Goal: Transaction & Acquisition: Purchase product/service

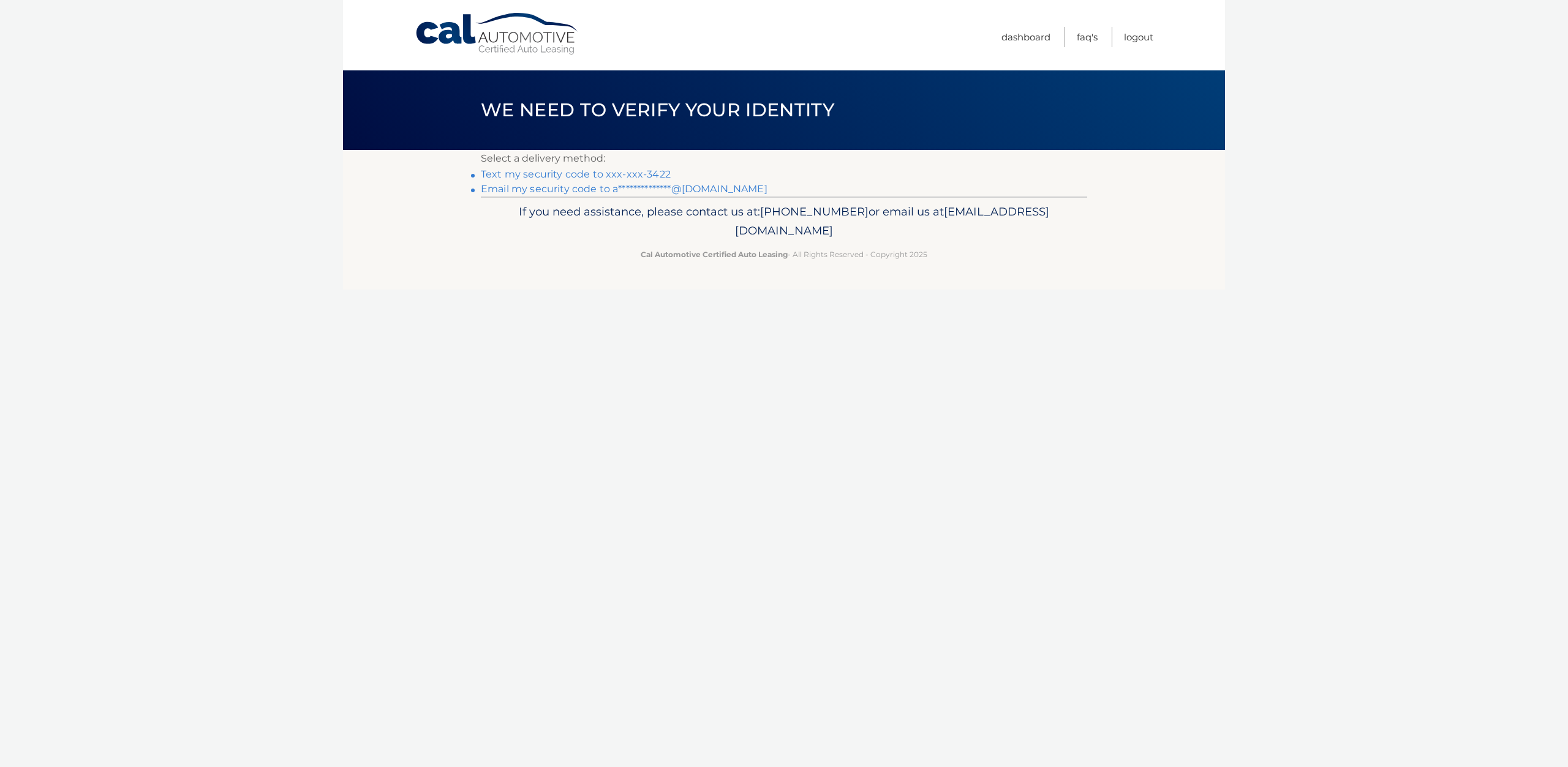
click at [590, 176] on link "Text my security code to xxx-xxx-3422" at bounding box center [576, 173] width 190 height 12
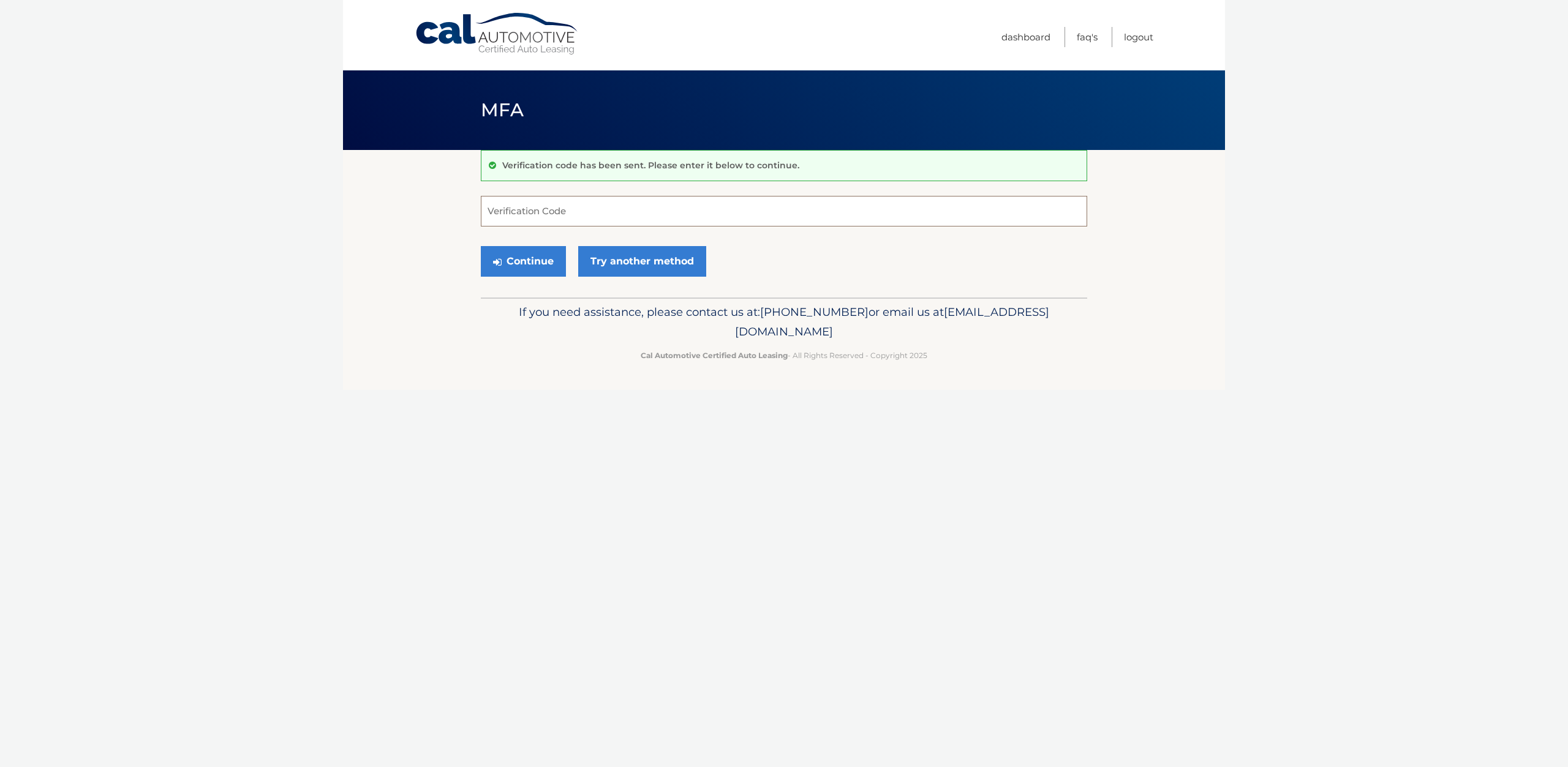
click at [589, 220] on input "Verification Code" at bounding box center [784, 211] width 606 height 30
type input "551209"
click at [525, 268] on button "Continue" at bounding box center [523, 261] width 85 height 30
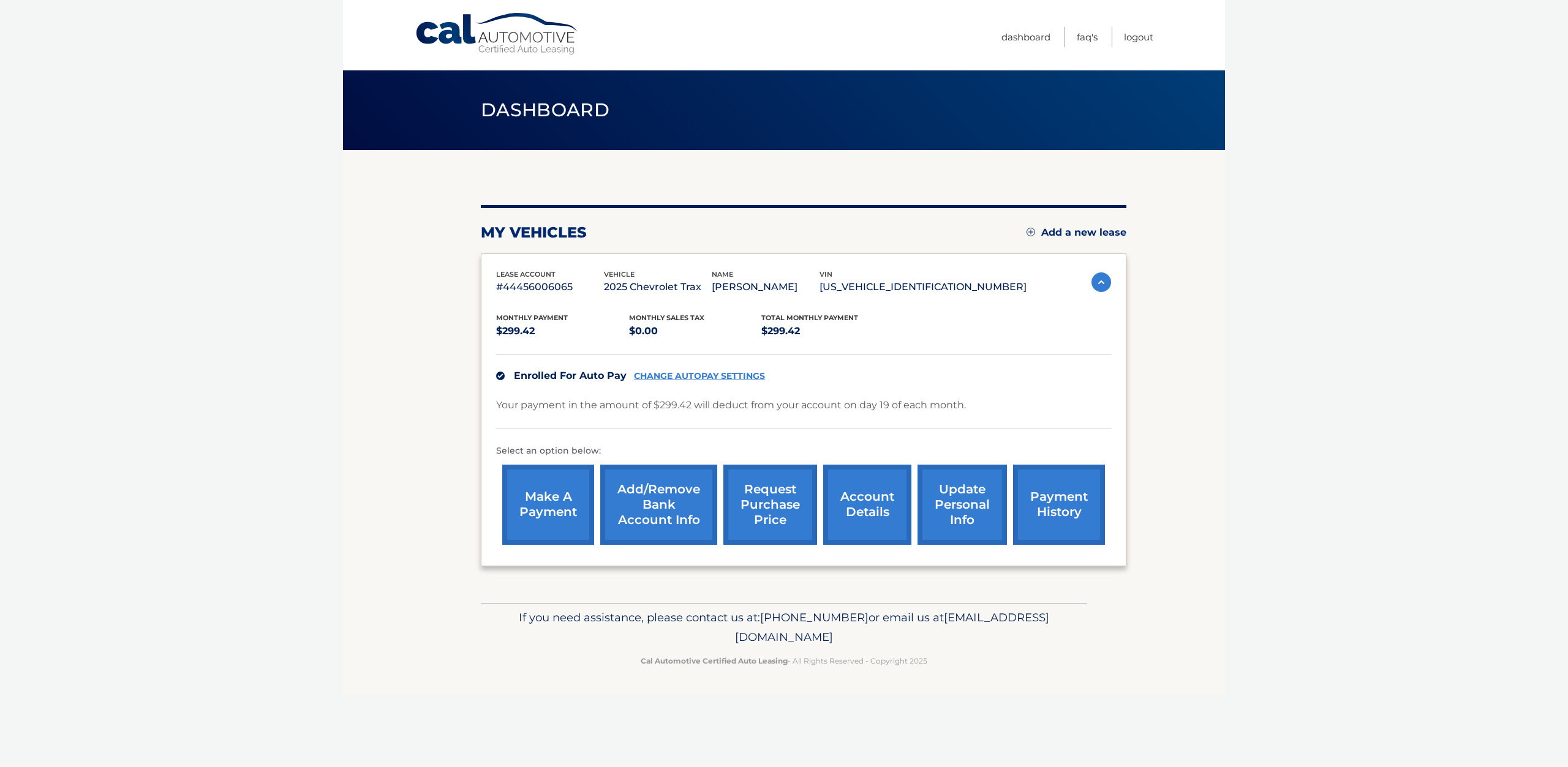
click at [1045, 503] on link "payment history" at bounding box center [1059, 505] width 92 height 80
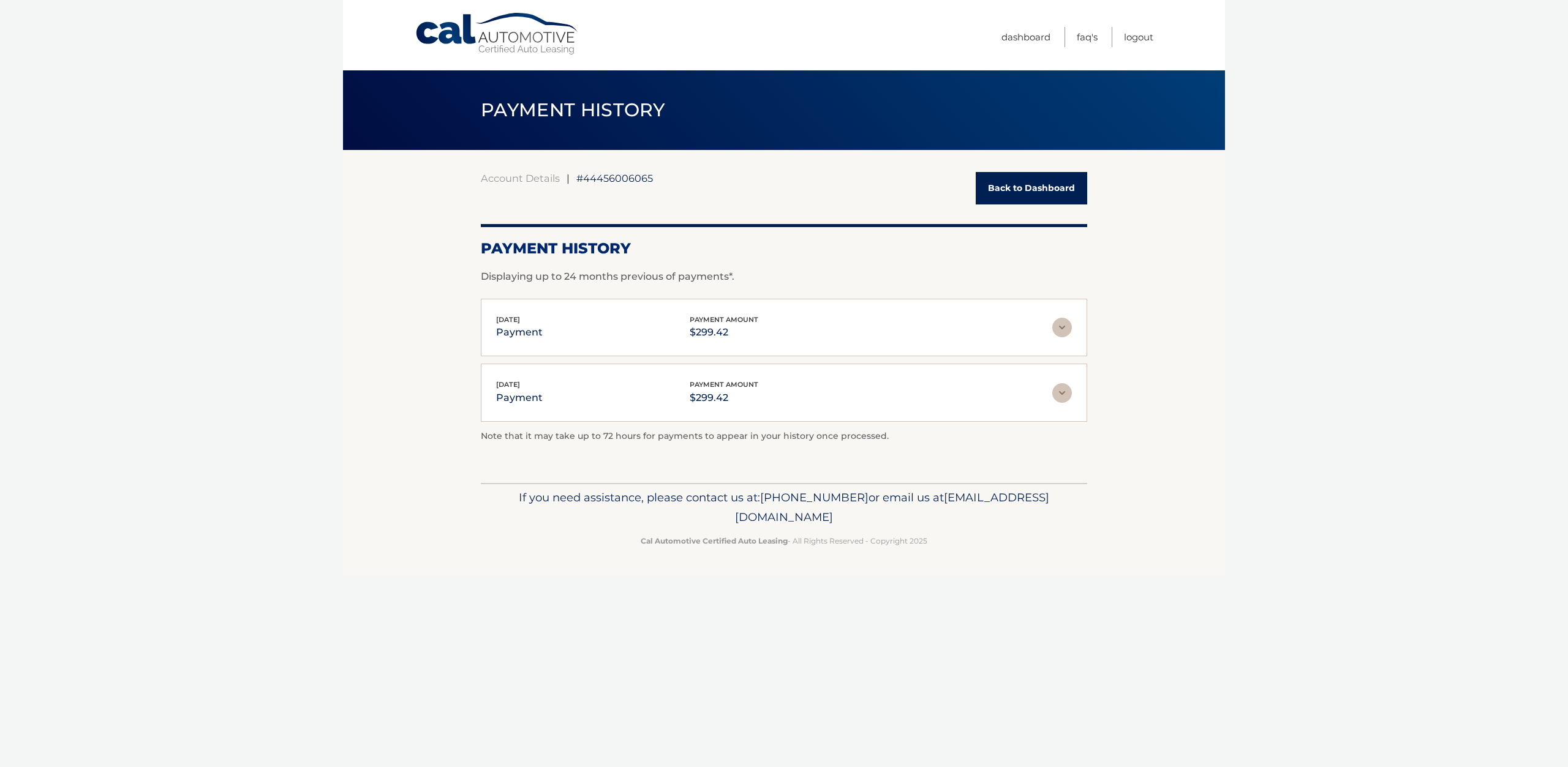
click at [1056, 392] on img at bounding box center [1061, 393] width 19 height 19
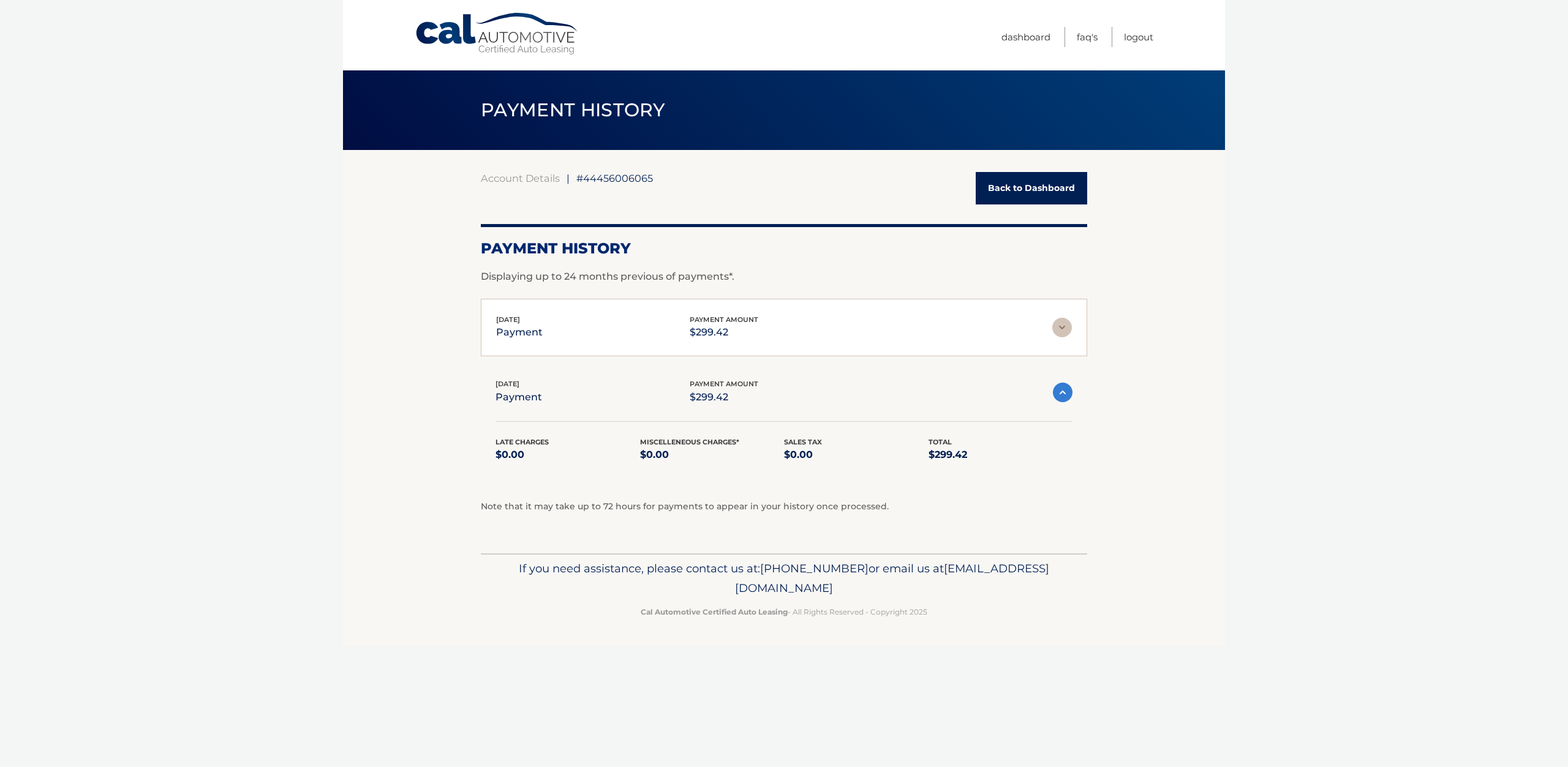
click at [1056, 392] on img at bounding box center [1062, 392] width 19 height 19
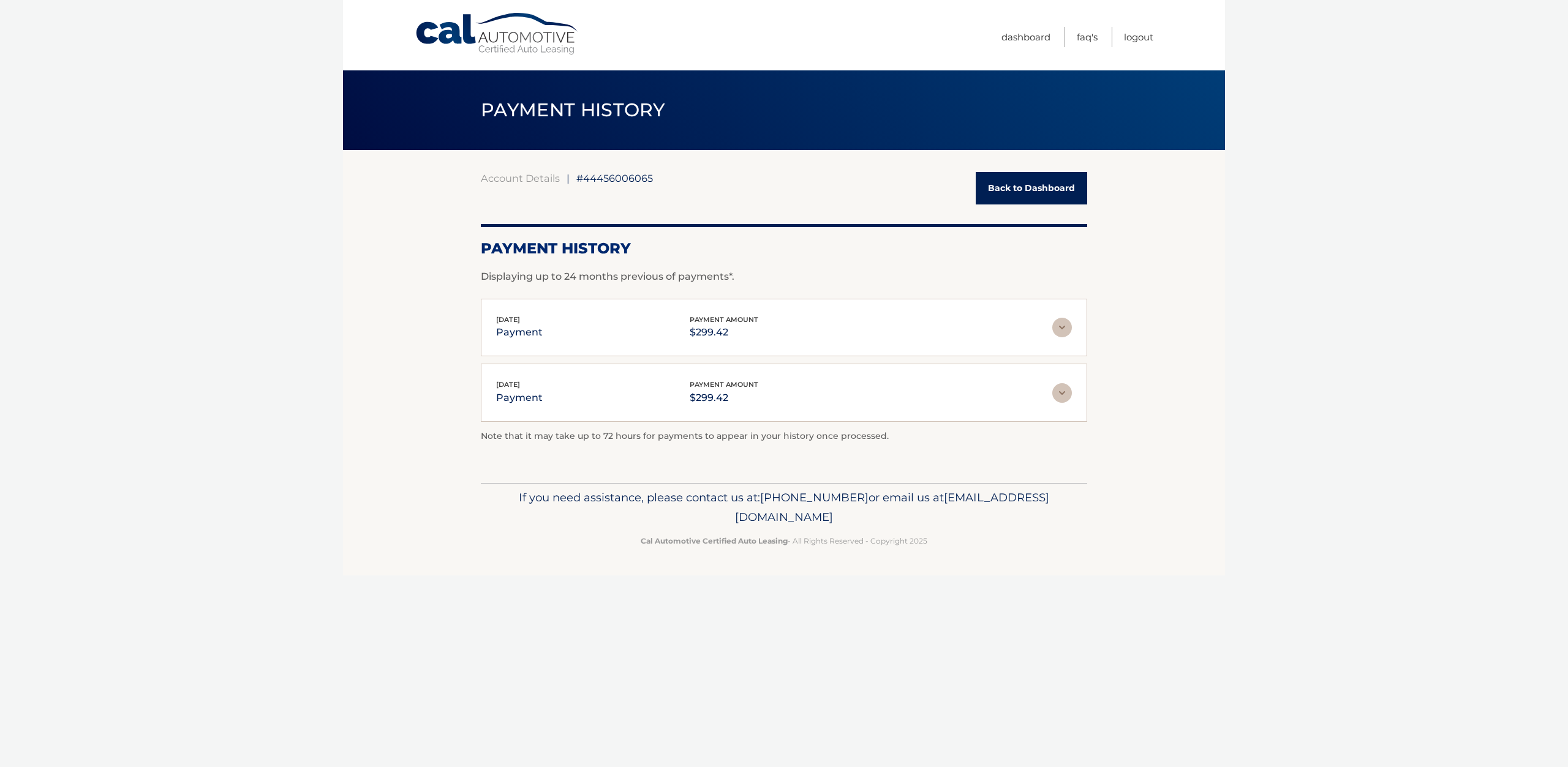
click at [1061, 334] on img at bounding box center [1061, 327] width 19 height 19
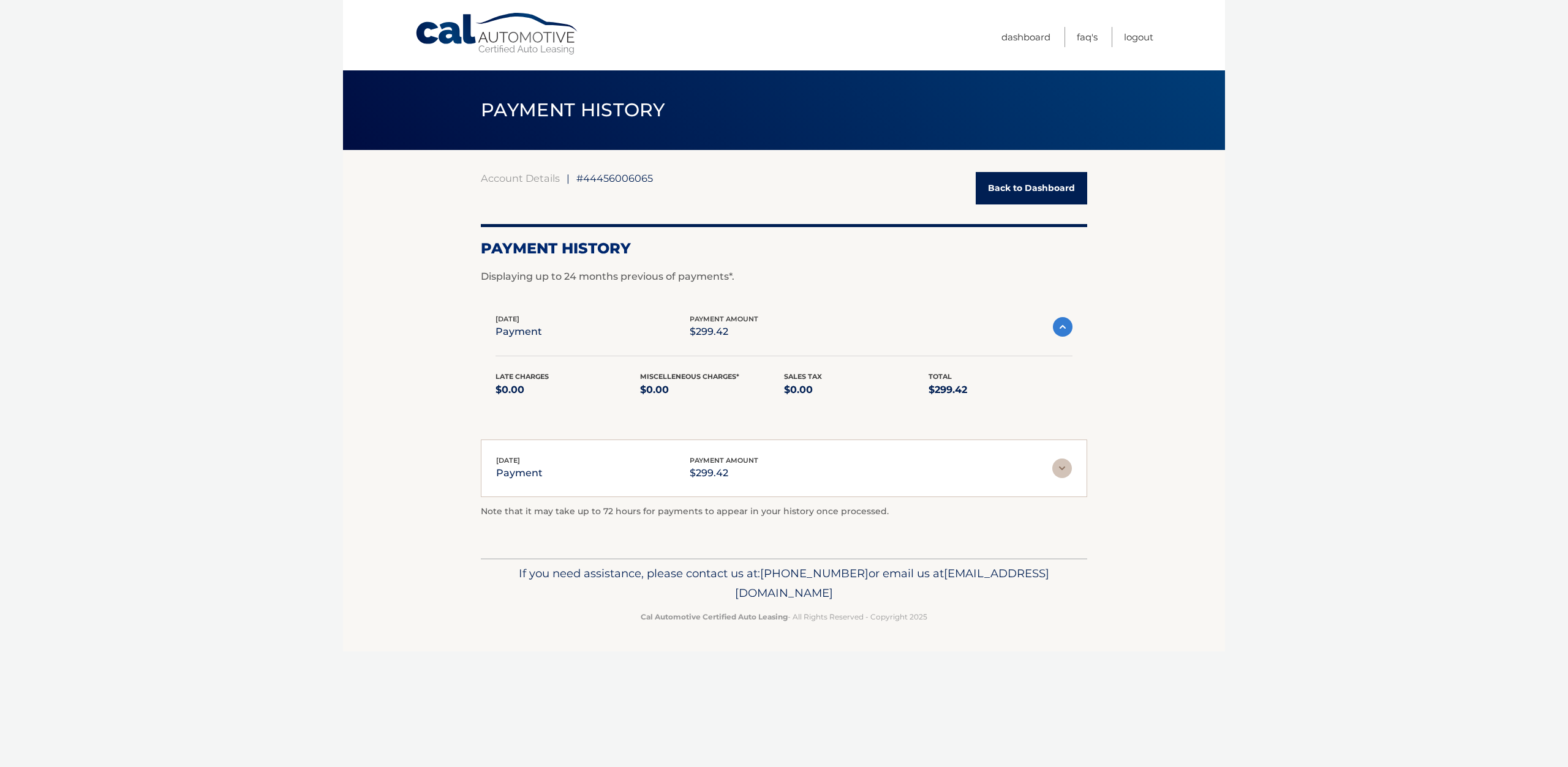
click at [1061, 335] on img at bounding box center [1062, 327] width 19 height 19
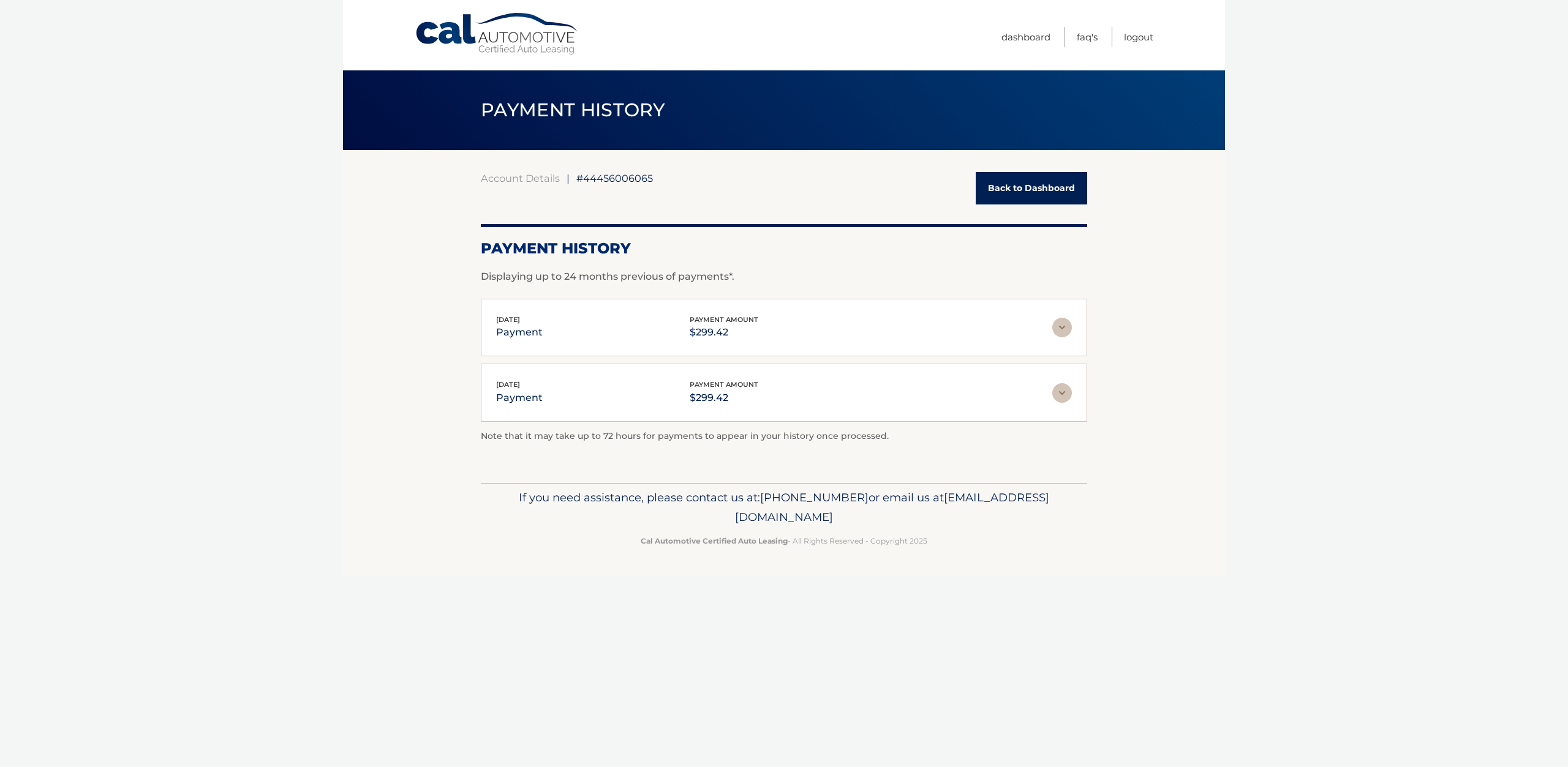
click at [1026, 196] on link "Back to Dashboard" at bounding box center [1031, 188] width 111 height 33
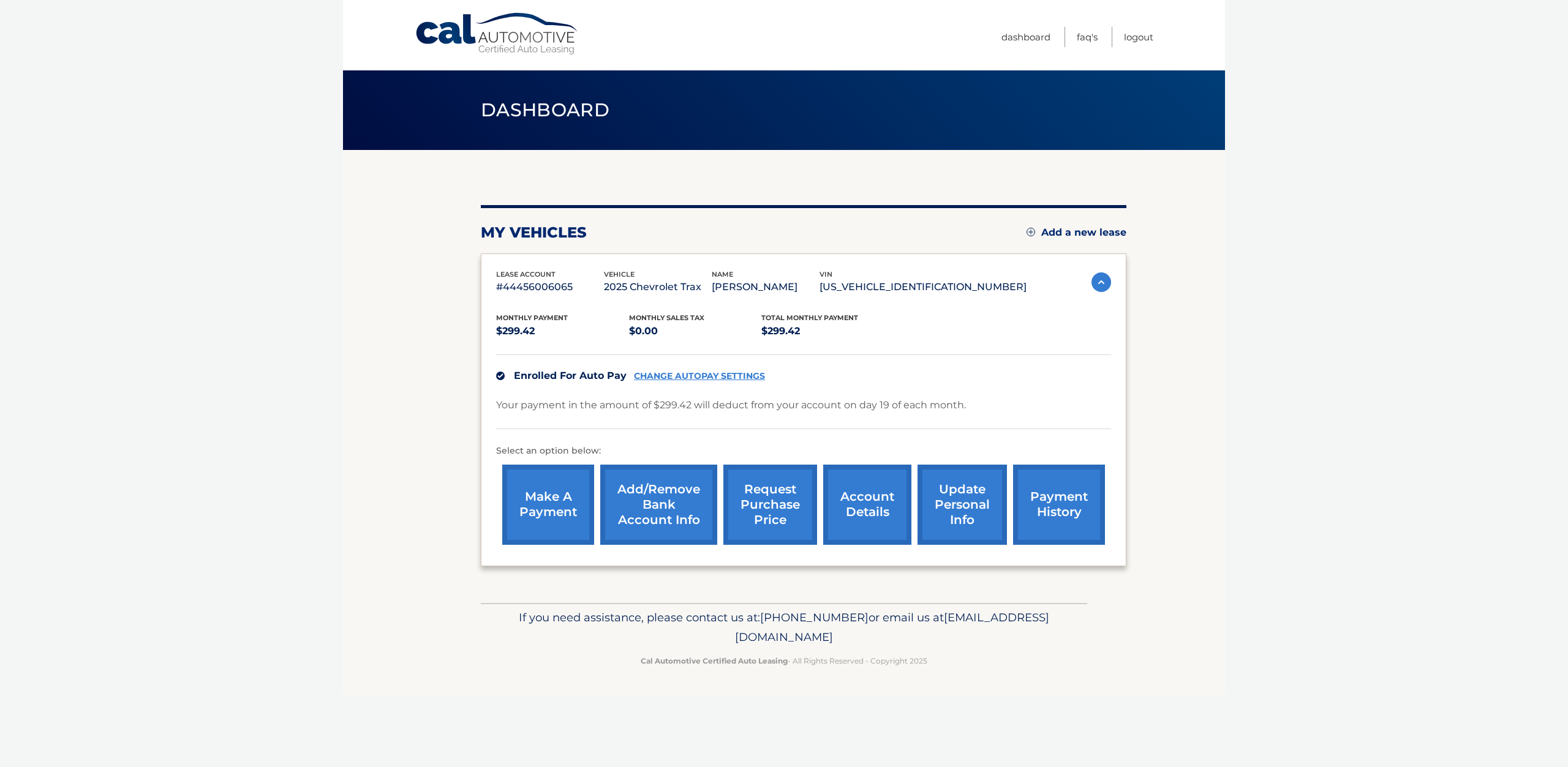
click at [553, 499] on link "make a payment" at bounding box center [549, 505] width 92 height 80
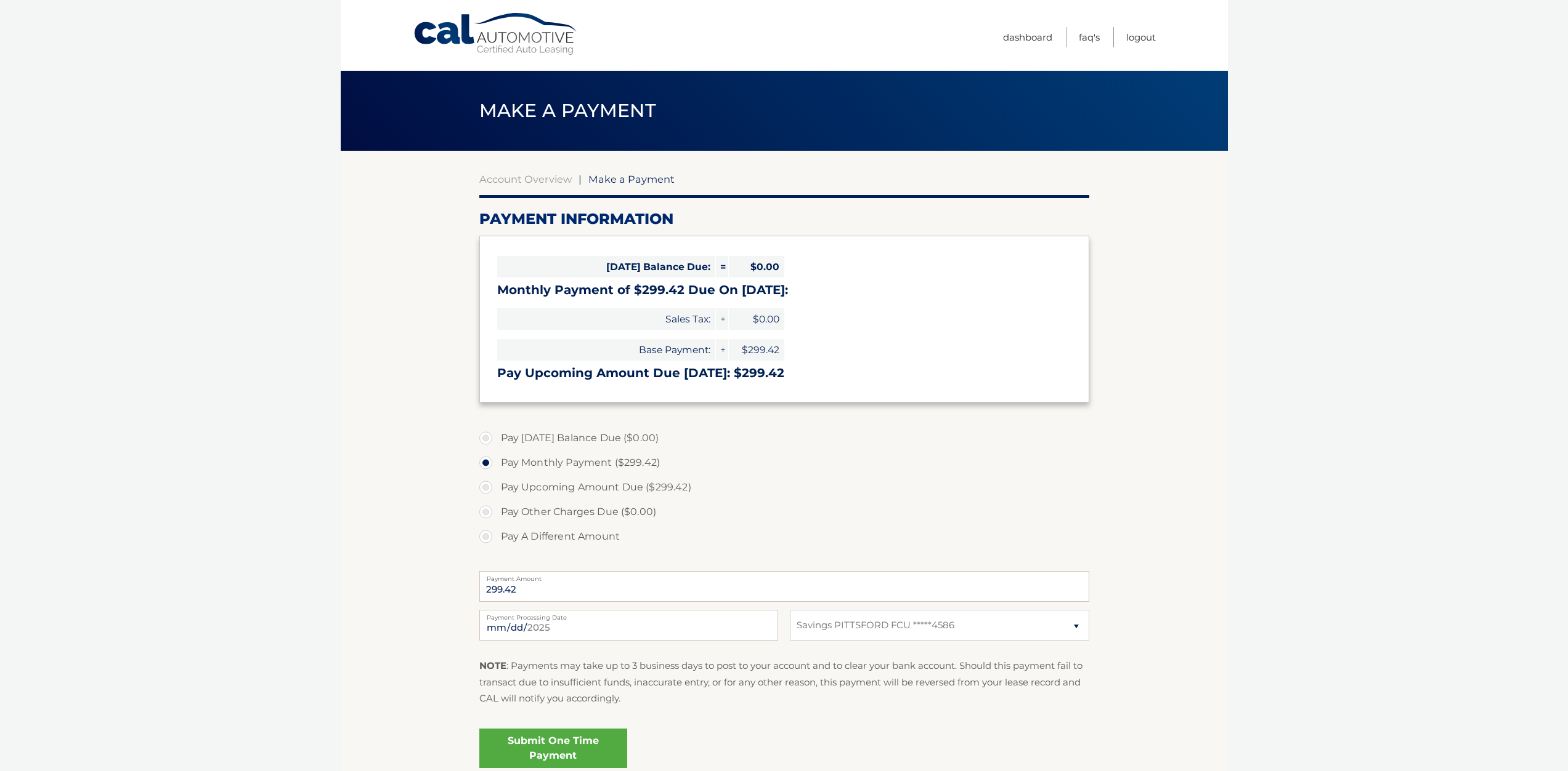
select select "YmIxNTMzMjUtMjA3MS00NGQ3LTgxZDctMWY2Y2VlNzZjNWZj"
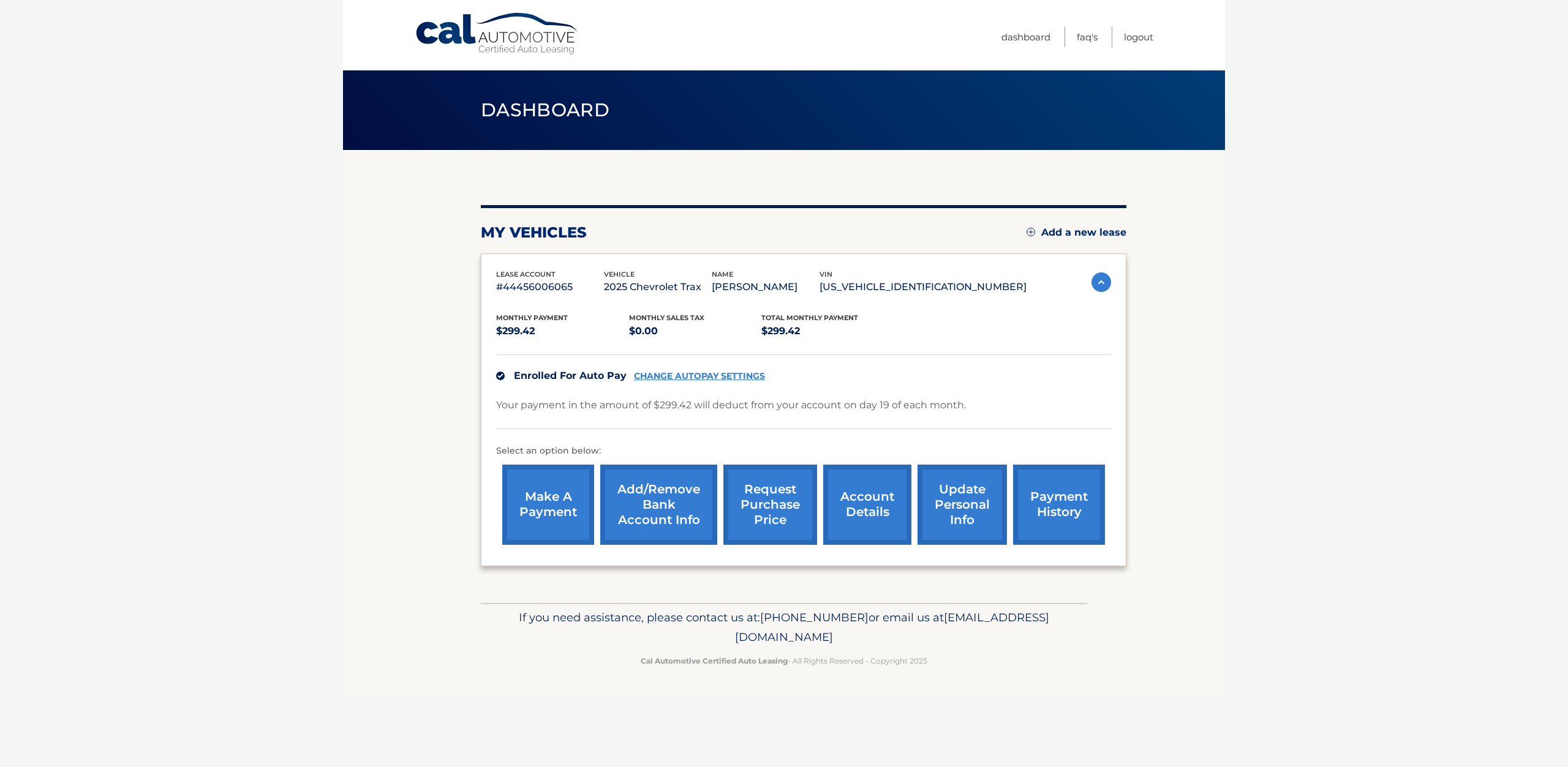
click at [1044, 517] on link "payment history" at bounding box center [1059, 505] width 92 height 80
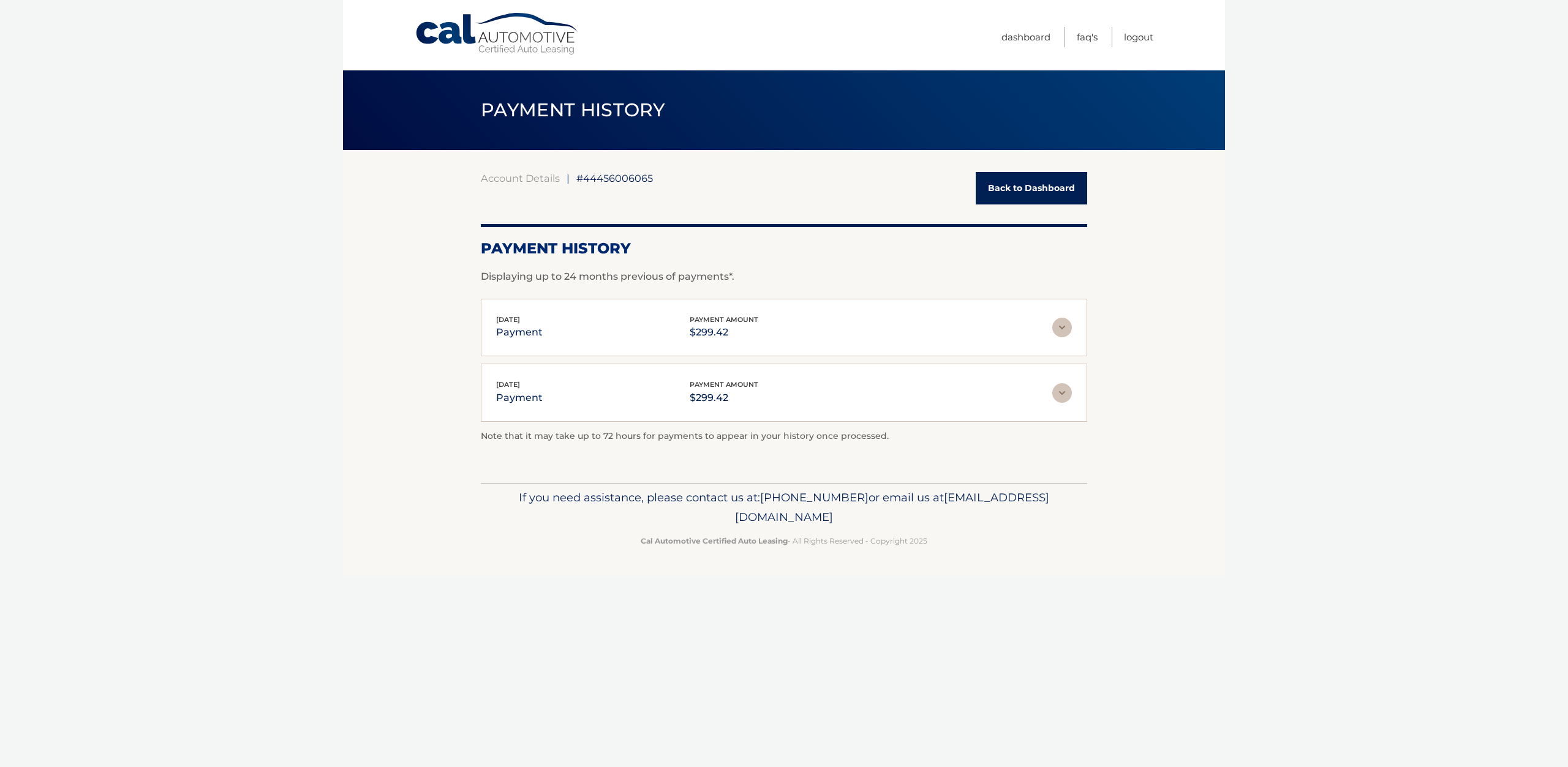
click at [996, 175] on link "Back to Dashboard" at bounding box center [1031, 188] width 111 height 33
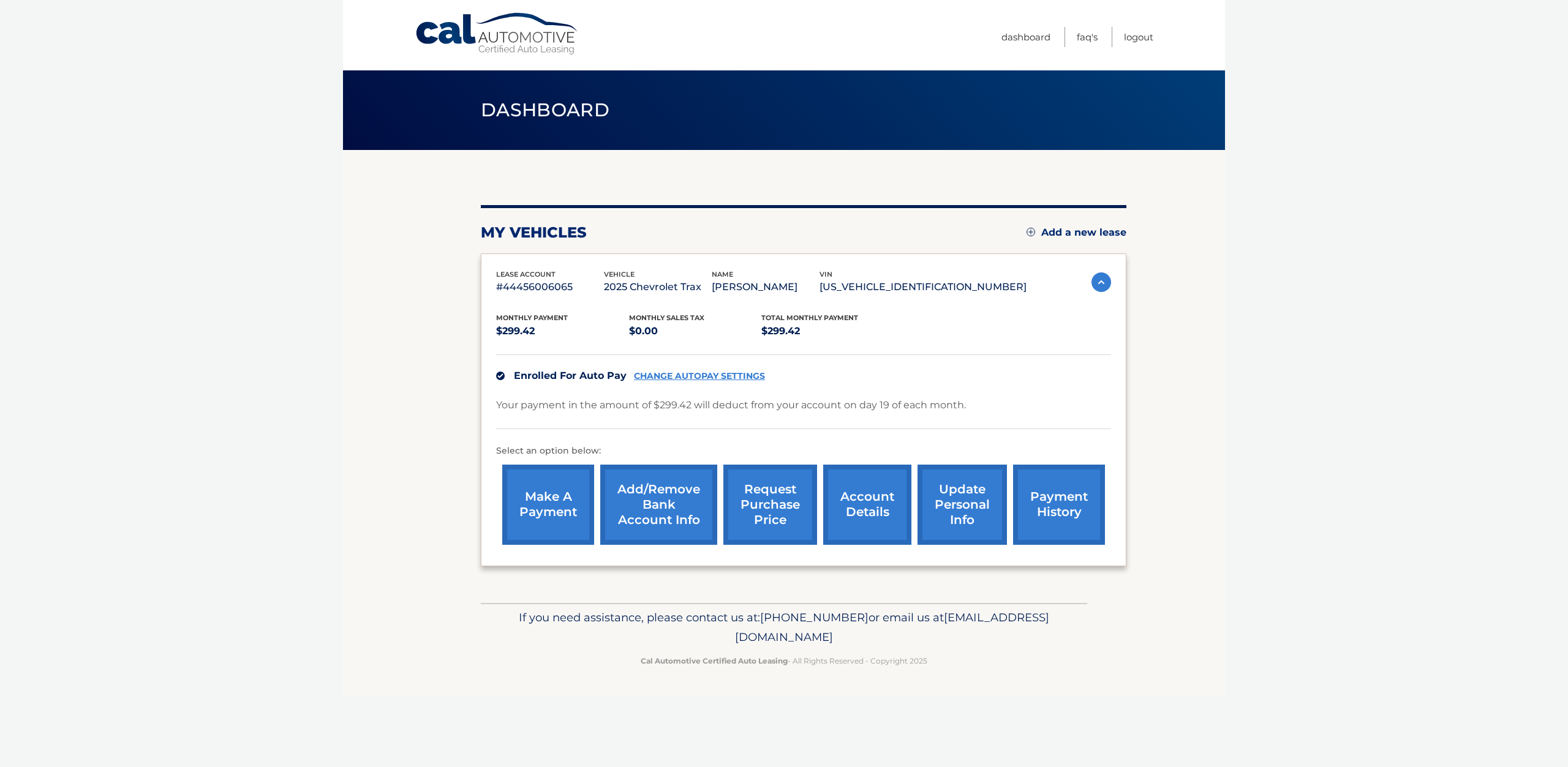
click at [528, 503] on link "make a payment" at bounding box center [549, 505] width 92 height 80
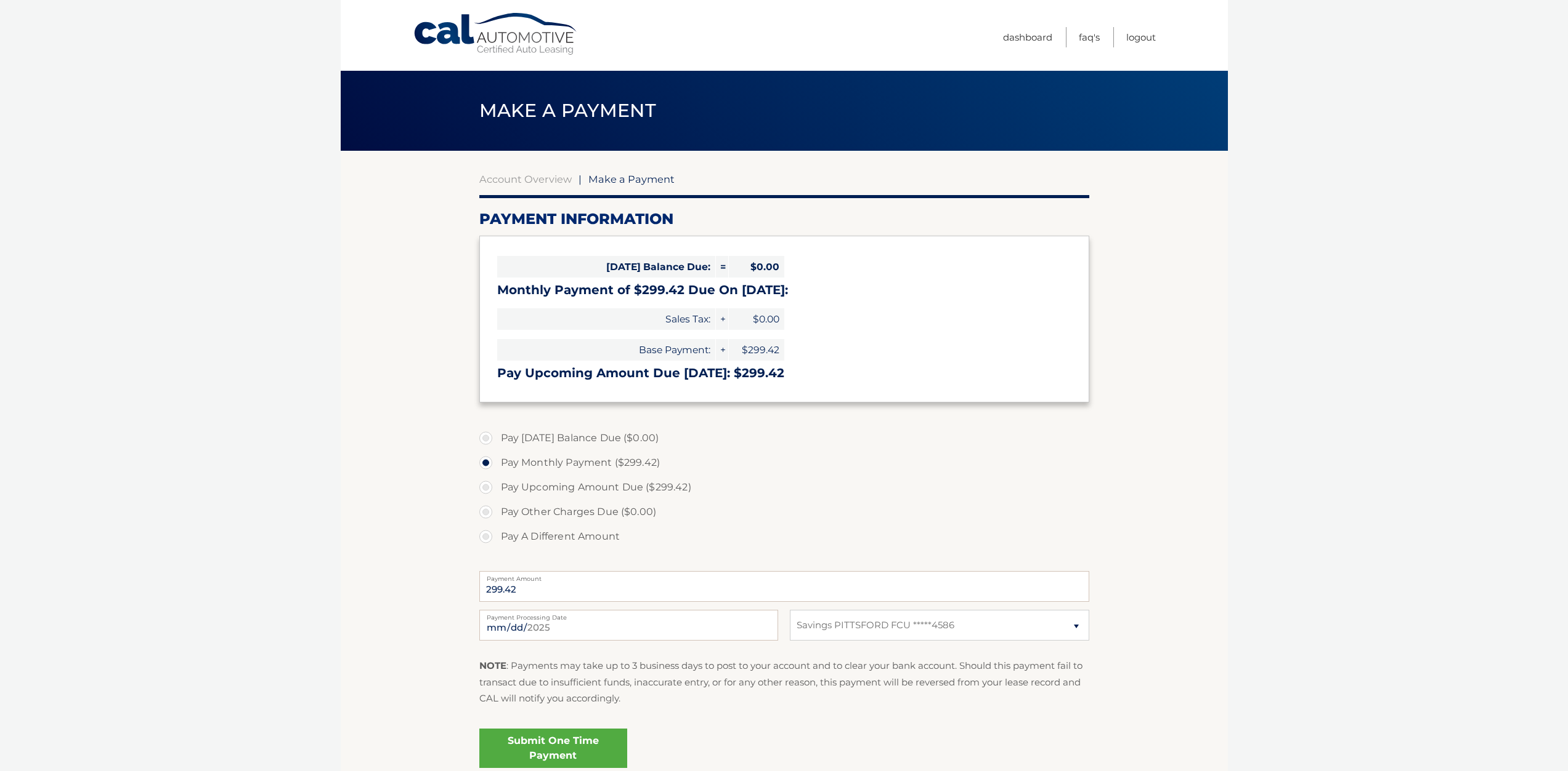
select select "YmIxNTMzMjUtMjA3MS00NGQ3LTgxZDctMWY2Y2VlNzZjNWZj"
